Goal: Information Seeking & Learning: Understand process/instructions

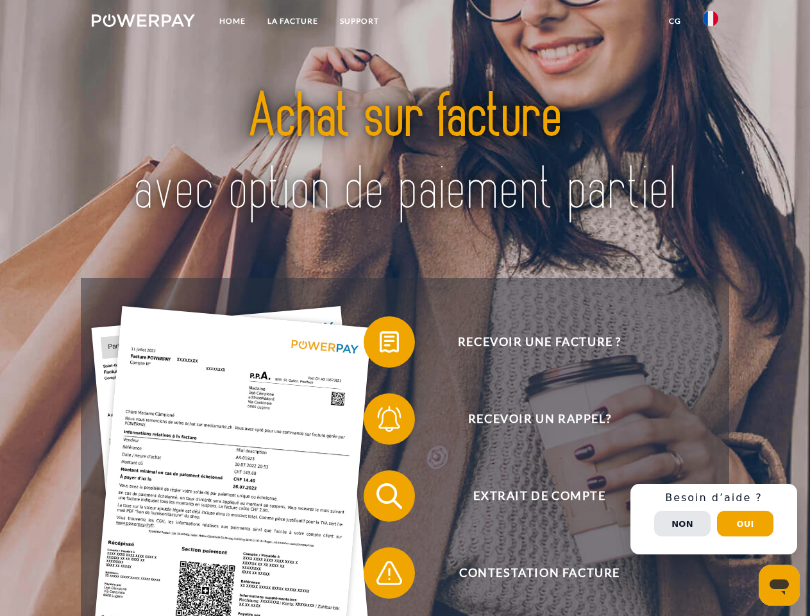
click at [143, 22] on img at bounding box center [143, 20] width 103 height 13
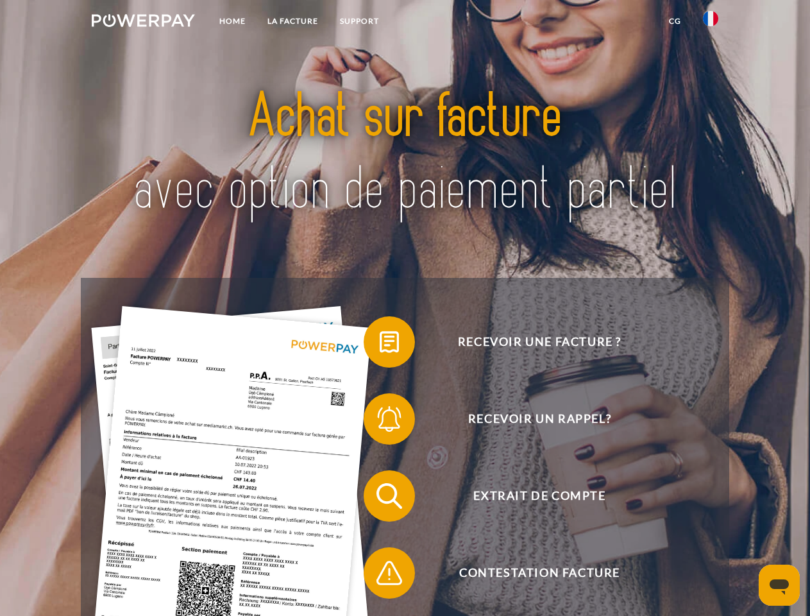
click at [711, 22] on img at bounding box center [710, 18] width 15 height 15
click at [675, 21] on link "CG" at bounding box center [675, 21] width 34 height 23
click at [380, 344] on span at bounding box center [370, 342] width 64 height 64
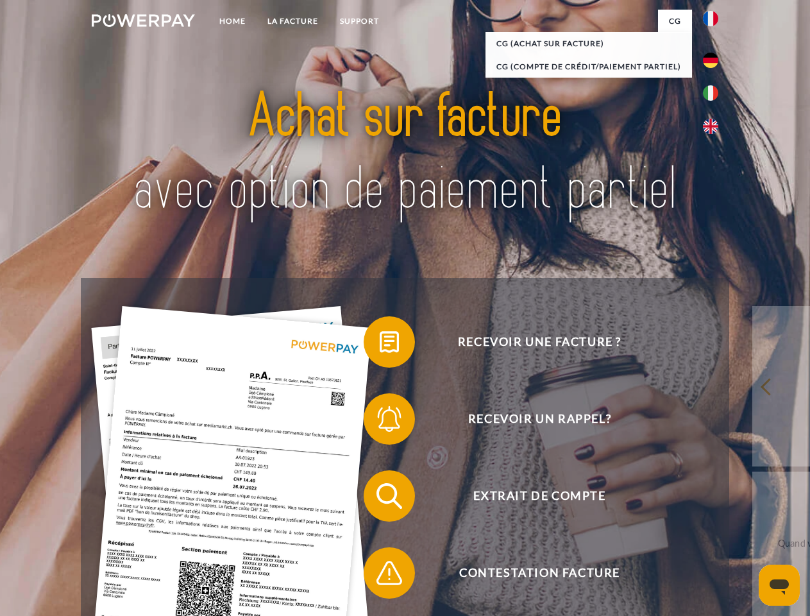
click at [380, 421] on span at bounding box center [370, 419] width 64 height 64
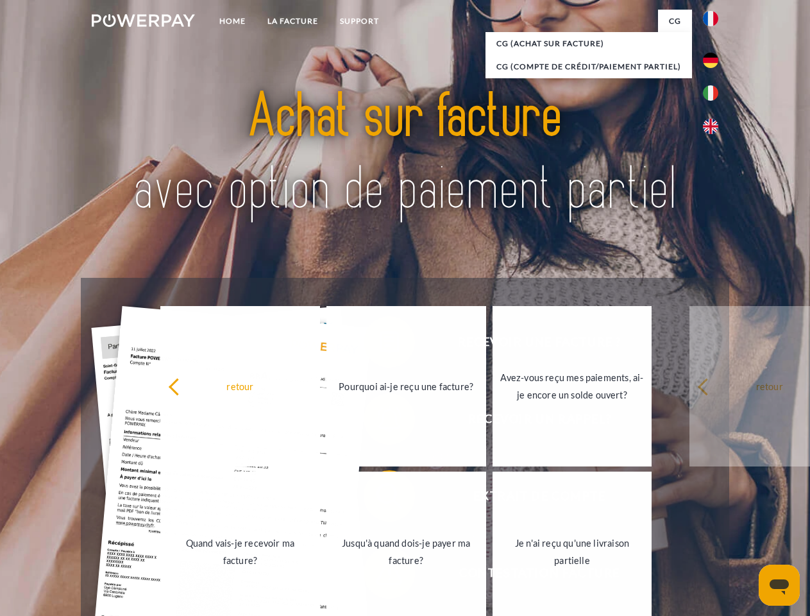
click at [380, 498] on link "Jusqu'à quand dois-je payer ma facture?" at bounding box center [406, 551] width 160 height 160
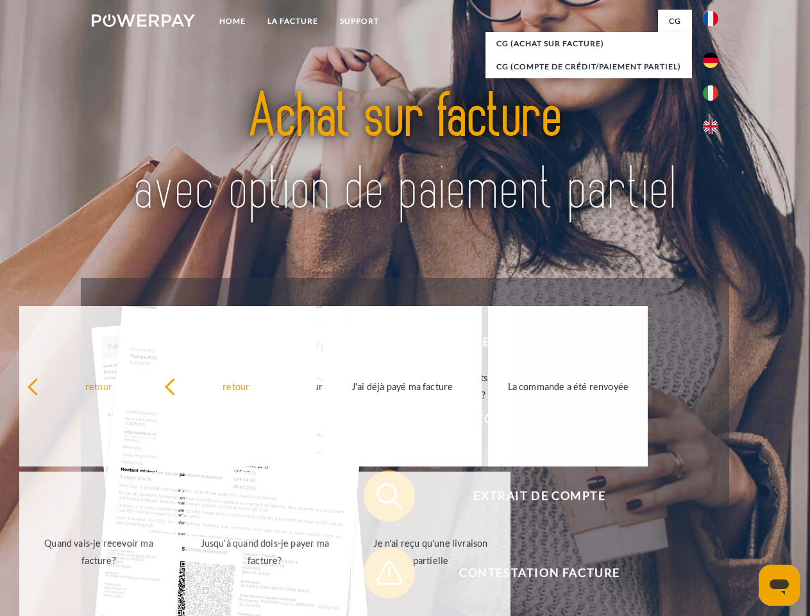
click at [380, 575] on div "Recevoir une facture ? Recevoir un rappel? Extrait de compte retour" at bounding box center [405, 534] width 648 height 513
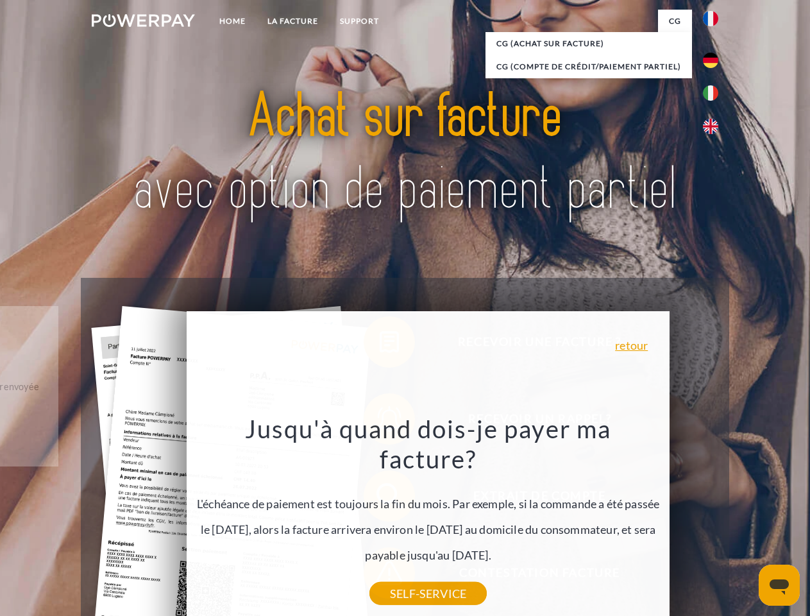
click at [714, 519] on div "Recevoir une facture ? Recevoir un rappel? Extrait de compte retour" at bounding box center [405, 534] width 648 height 513
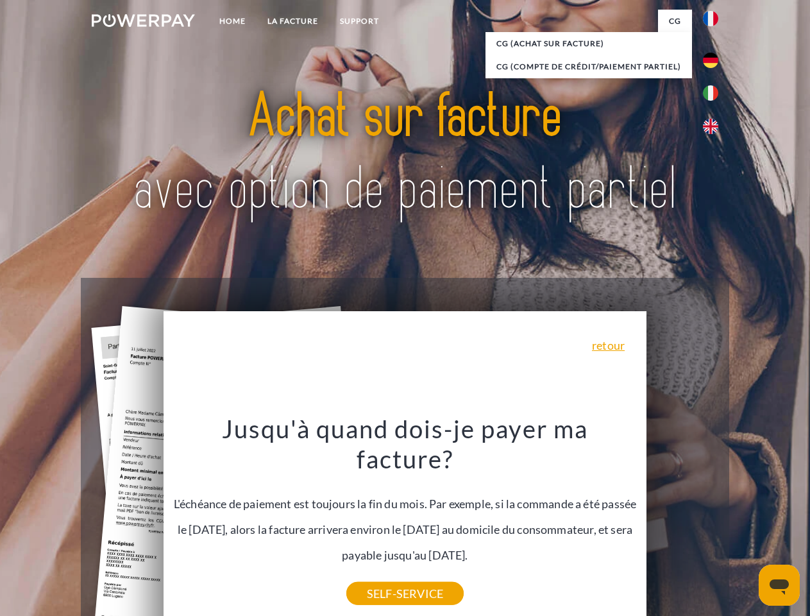
click at [682, 521] on span "Extrait de compte" at bounding box center [539, 495] width 314 height 51
click at [745, 523] on header "Home LA FACTURE Support" at bounding box center [405, 443] width 810 height 886
